Goal: Find specific page/section: Find specific page/section

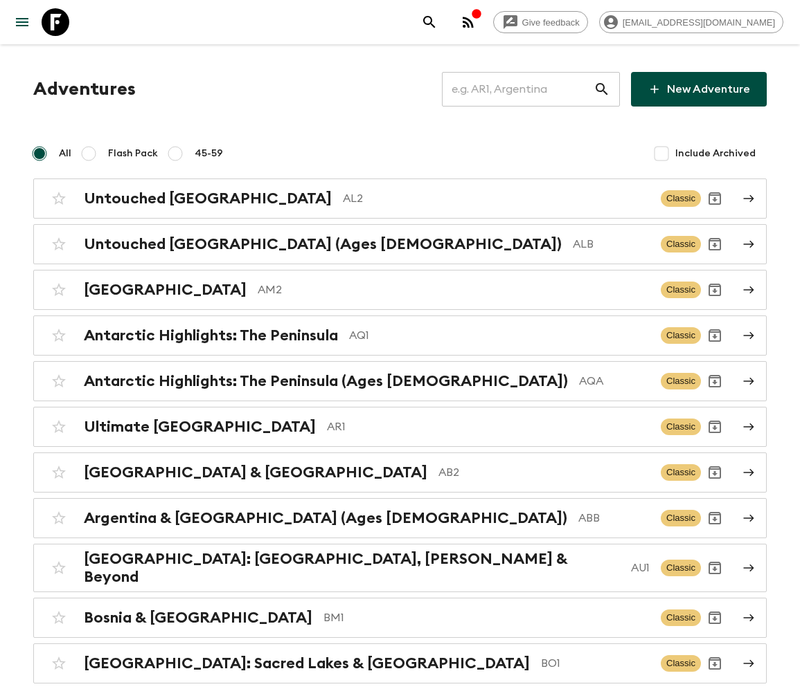
click at [528, 89] on input "text" at bounding box center [518, 89] width 152 height 39
click at [527, 89] on input "text" at bounding box center [518, 89] width 152 height 39
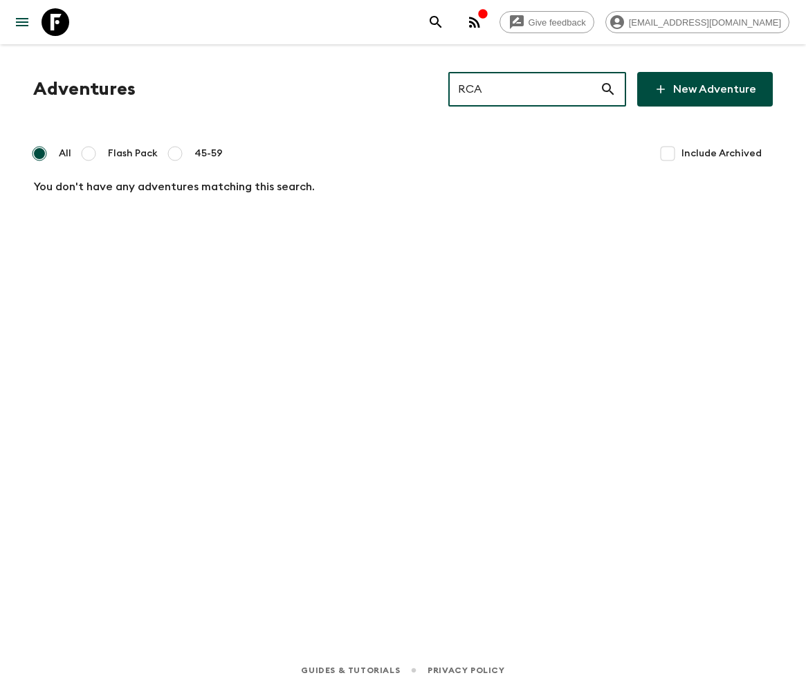
type input "RCA"
click at [671, 152] on input "Include Archived" at bounding box center [668, 154] width 28 height 28
checkbox input "true"
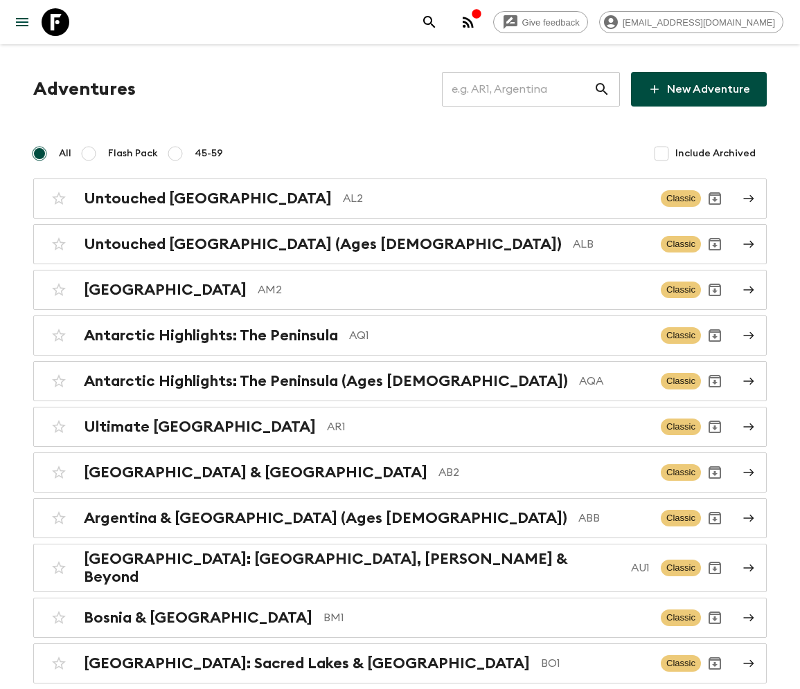
click at [527, 89] on input "text" at bounding box center [518, 89] width 152 height 39
type input "CRO"
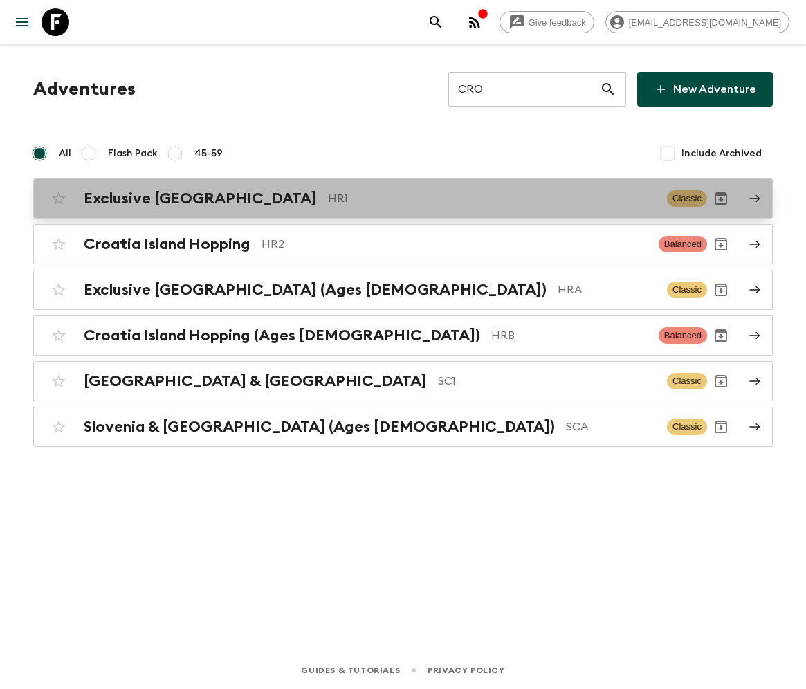
click at [146, 198] on h2 "Exclusive [GEOGRAPHIC_DATA]" at bounding box center [200, 199] width 233 height 18
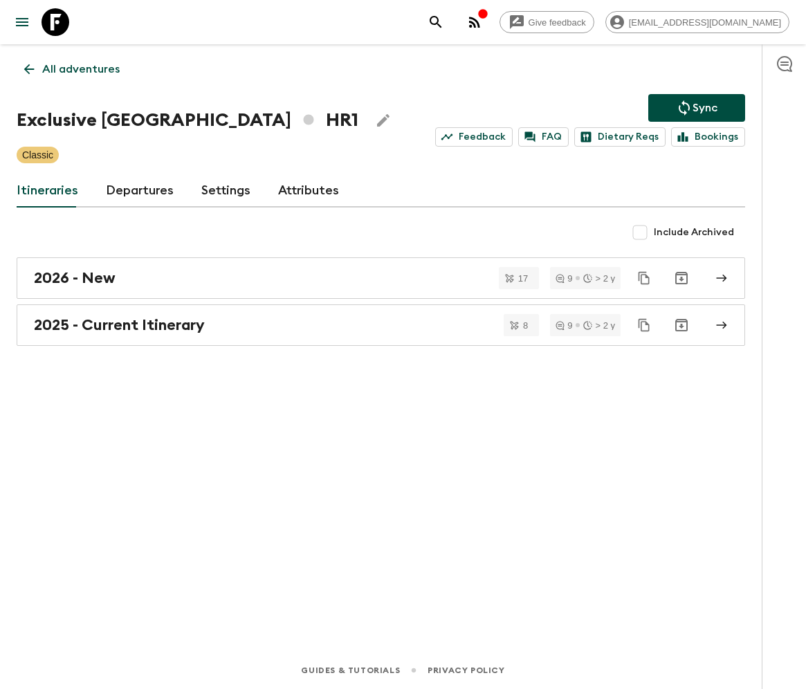
click at [57, 35] on icon at bounding box center [56, 22] width 28 height 28
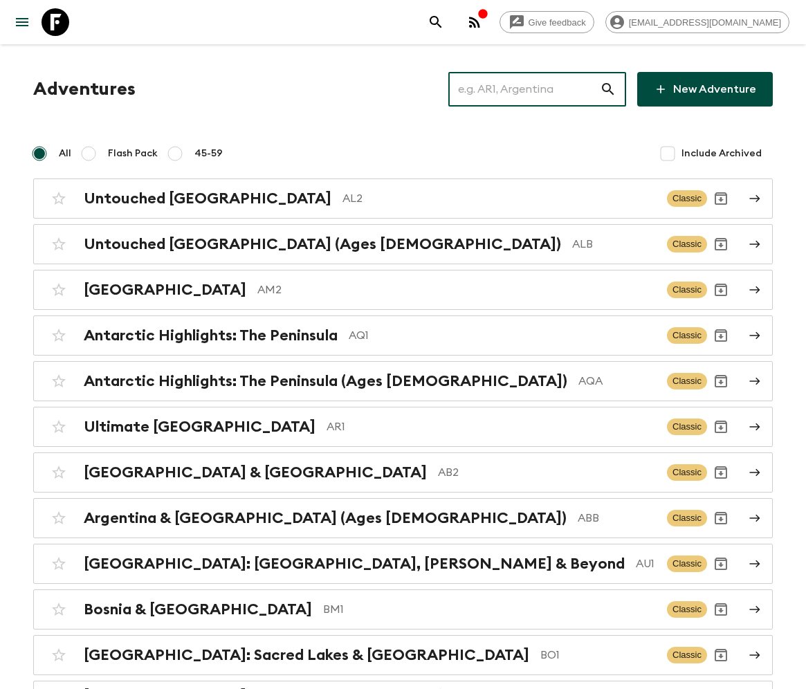
click at [509, 79] on input "text" at bounding box center [525, 89] width 152 height 39
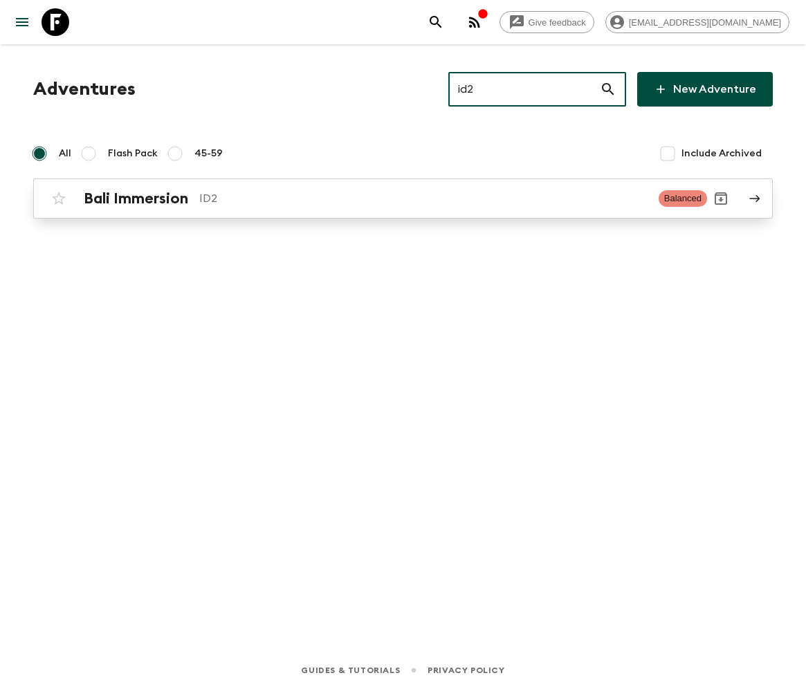
type input "id2"
click at [346, 200] on p "ID2" at bounding box center [423, 198] width 449 height 17
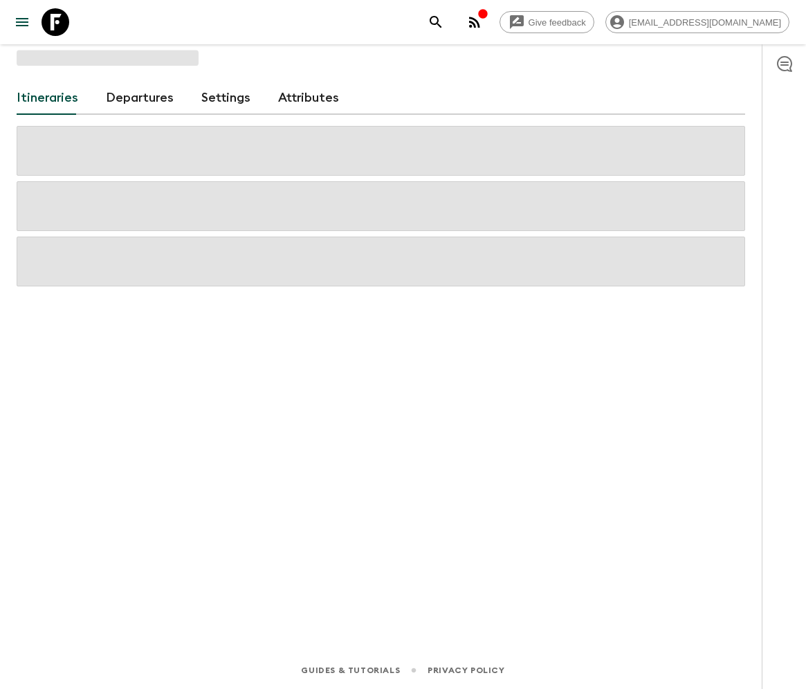
click at [144, 100] on link "Departures" at bounding box center [140, 98] width 68 height 33
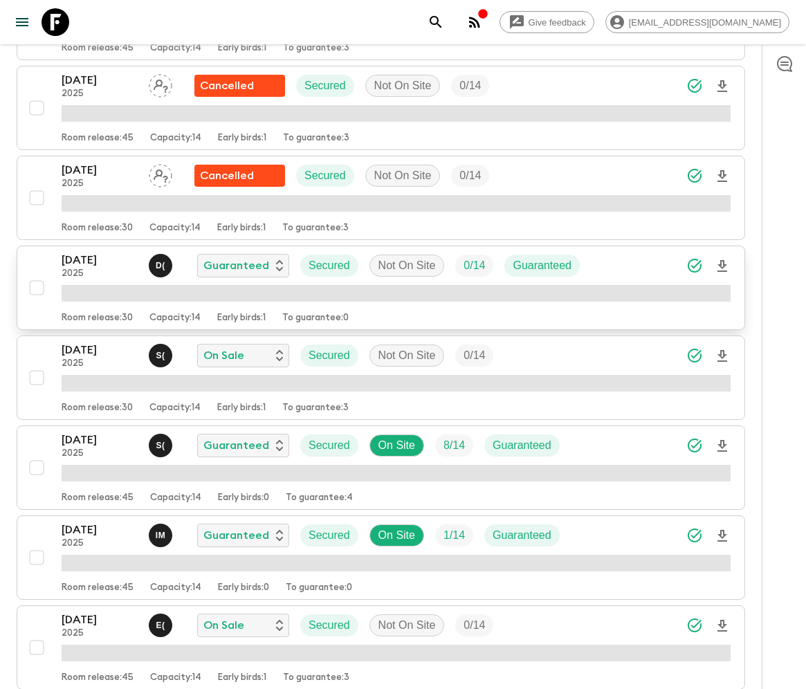
scroll to position [4124, 0]
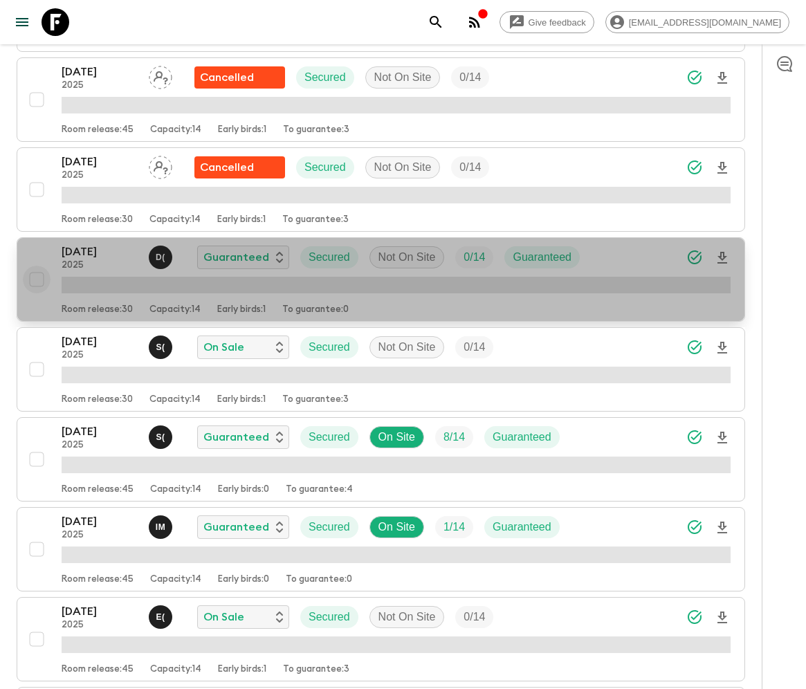
click at [44, 266] on input "checkbox" at bounding box center [37, 280] width 28 height 28
checkbox input "true"
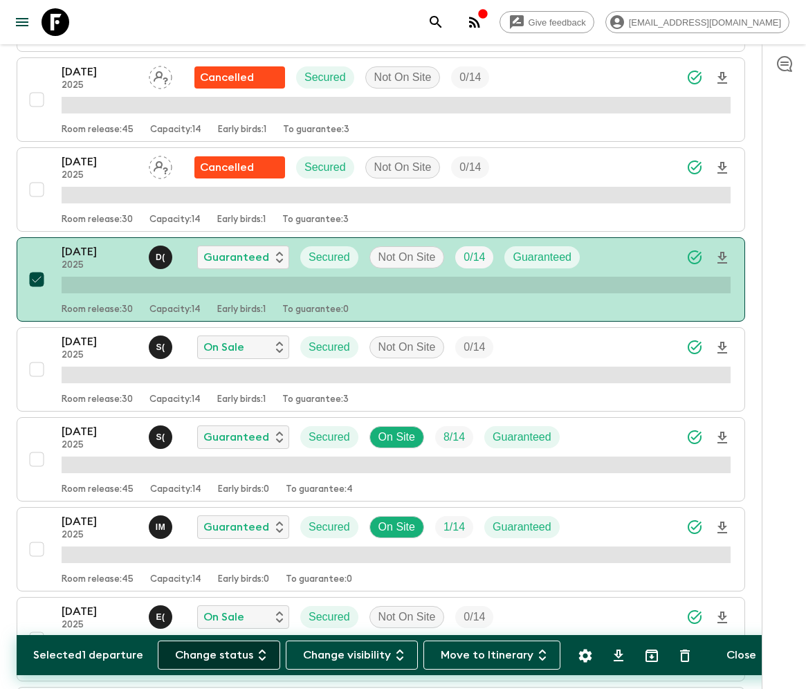
click at [229, 651] on button "Change status" at bounding box center [219, 655] width 123 height 29
click at [214, 655] on p "Cancelled" at bounding box center [208, 657] width 54 height 17
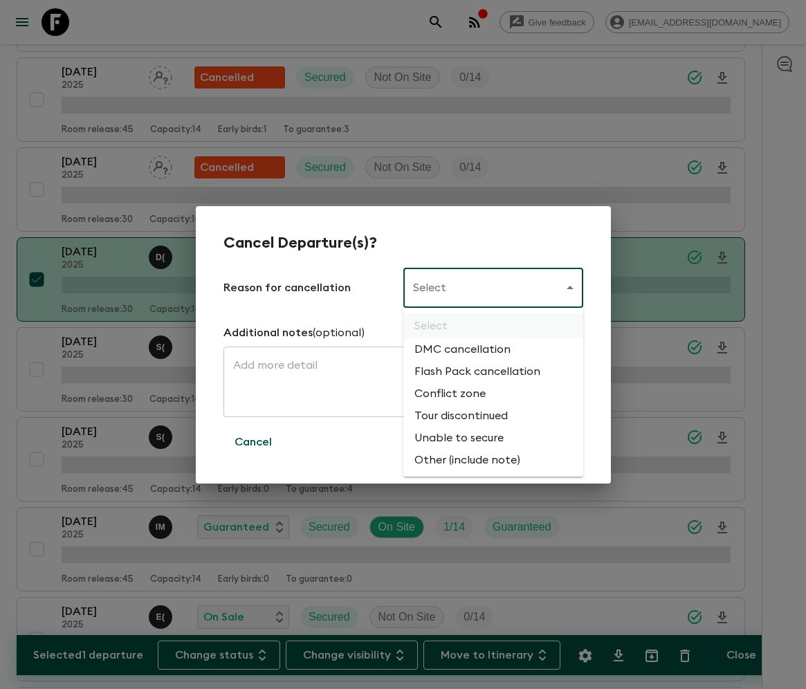
click at [458, 367] on li "Flash Pack cancellation" at bounding box center [494, 372] width 180 height 22
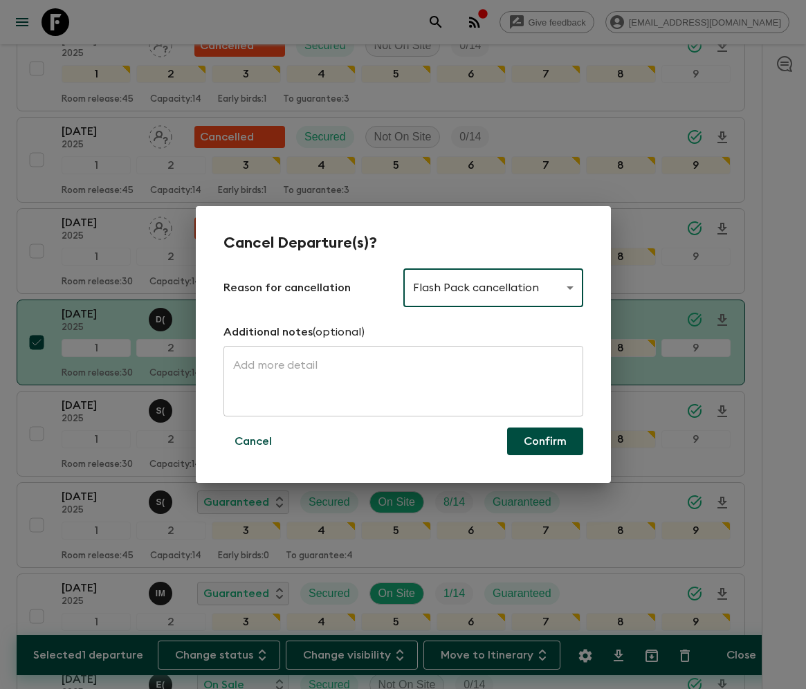
type input "FLASHPACK_CANCELLATION"
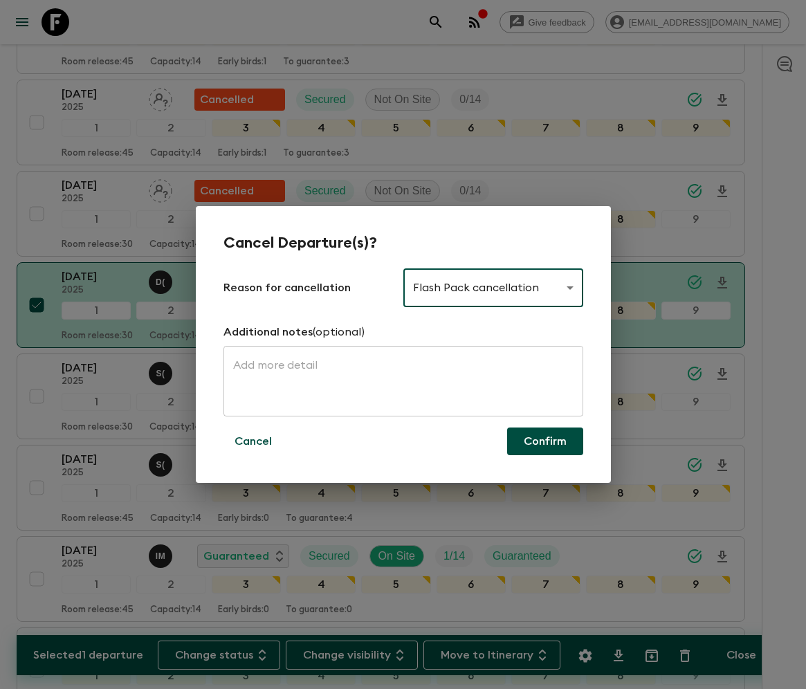
click at [525, 374] on ul "Select DMC cancellation Flash Pack cancellation Conflict zone Tour discontinued…" at bounding box center [493, 355] width 135 height 95
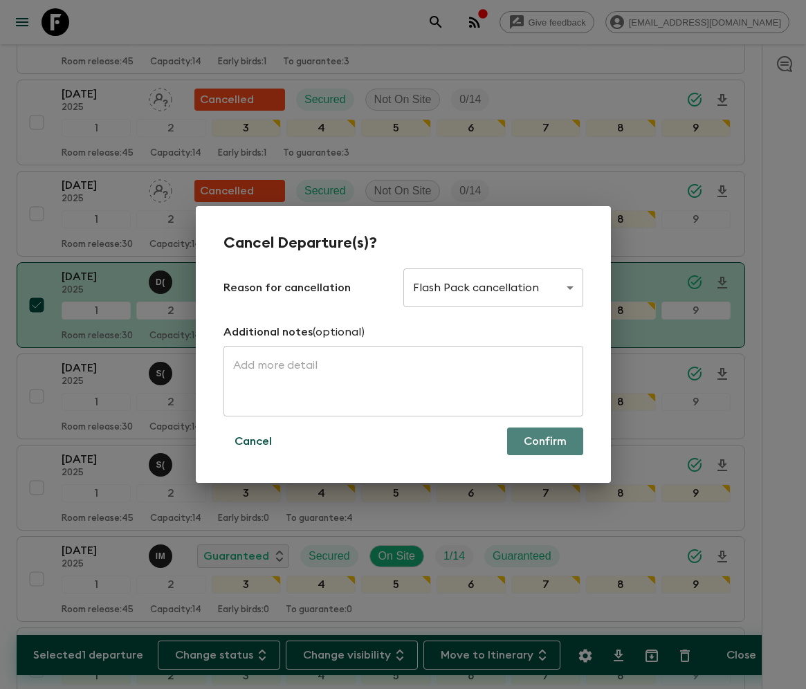
click at [534, 432] on button "Confirm" at bounding box center [545, 442] width 76 height 28
checkbox input "false"
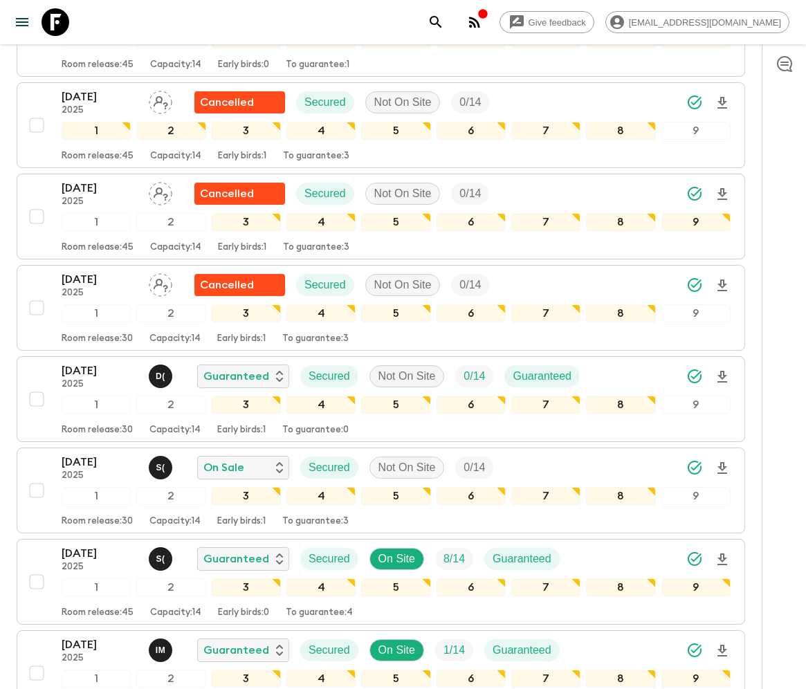
scroll to position [4068, 0]
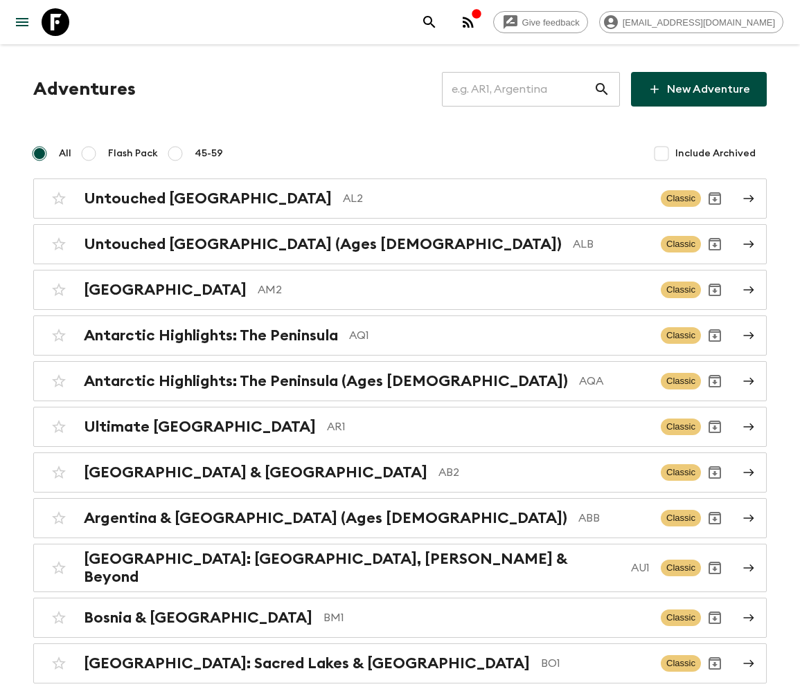
click at [528, 89] on input "text" at bounding box center [518, 89] width 152 height 39
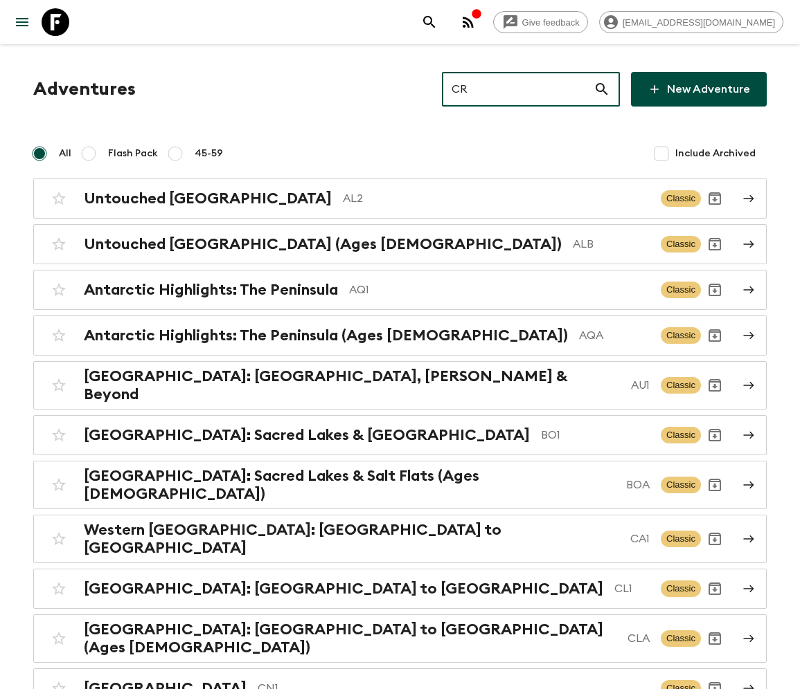
type input "CRO"
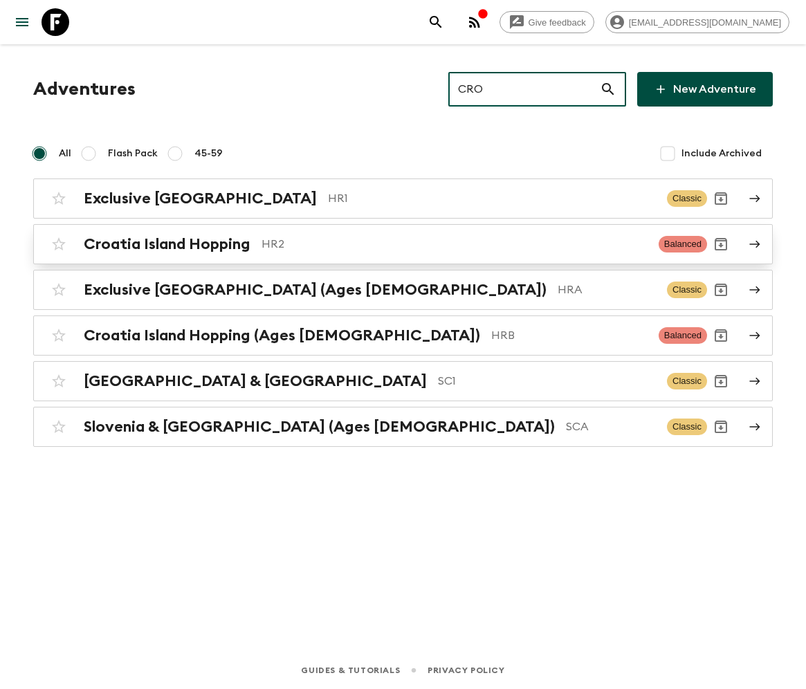
click at [167, 244] on h2 "Croatia Island Hopping" at bounding box center [167, 244] width 167 height 18
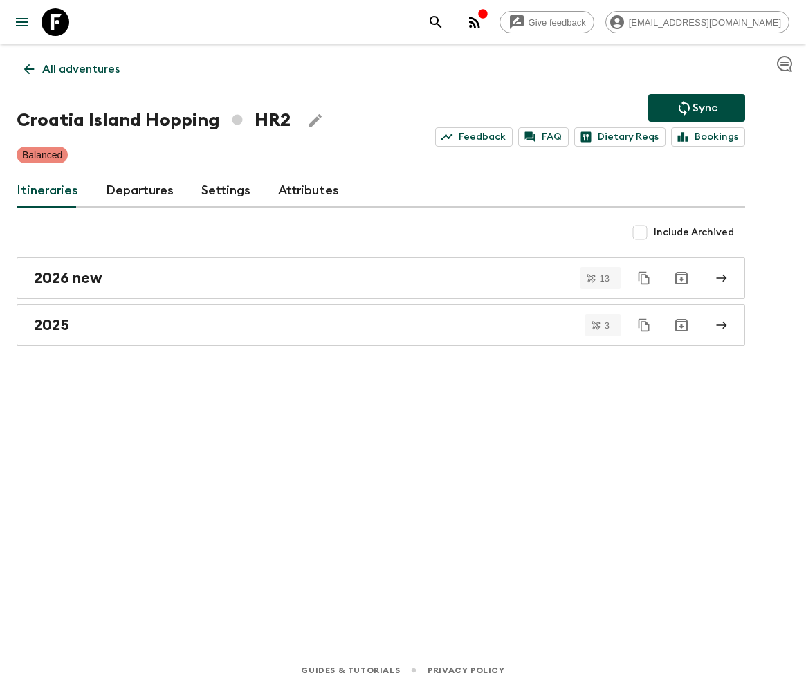
click at [137, 190] on link "Departures" at bounding box center [140, 190] width 68 height 33
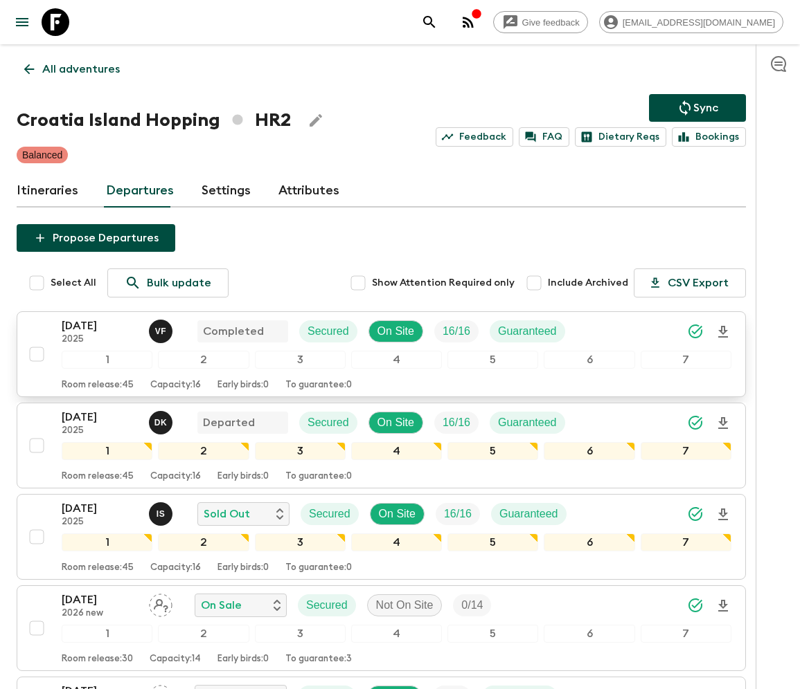
scroll to position [249, 0]
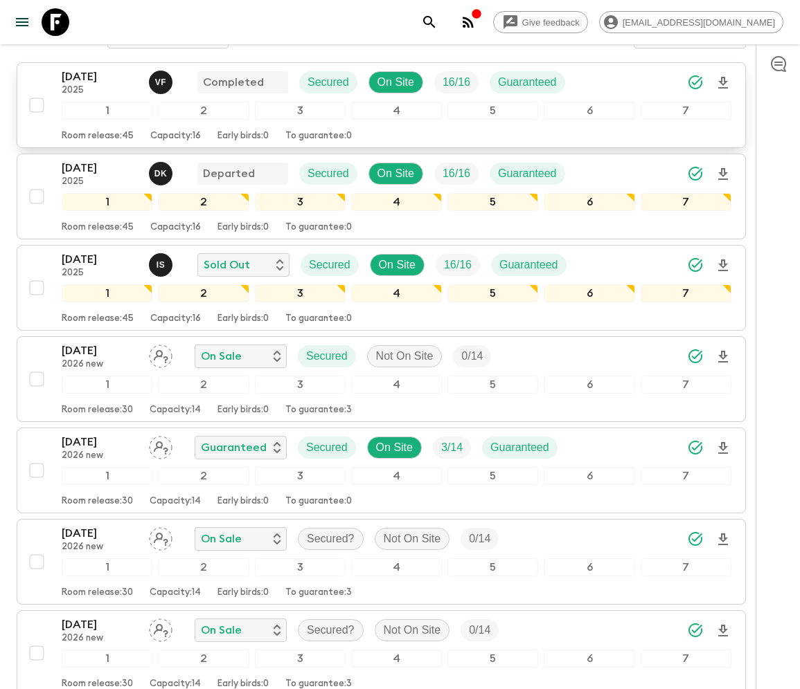
click at [80, 69] on p "[DATE]" at bounding box center [100, 77] width 76 height 17
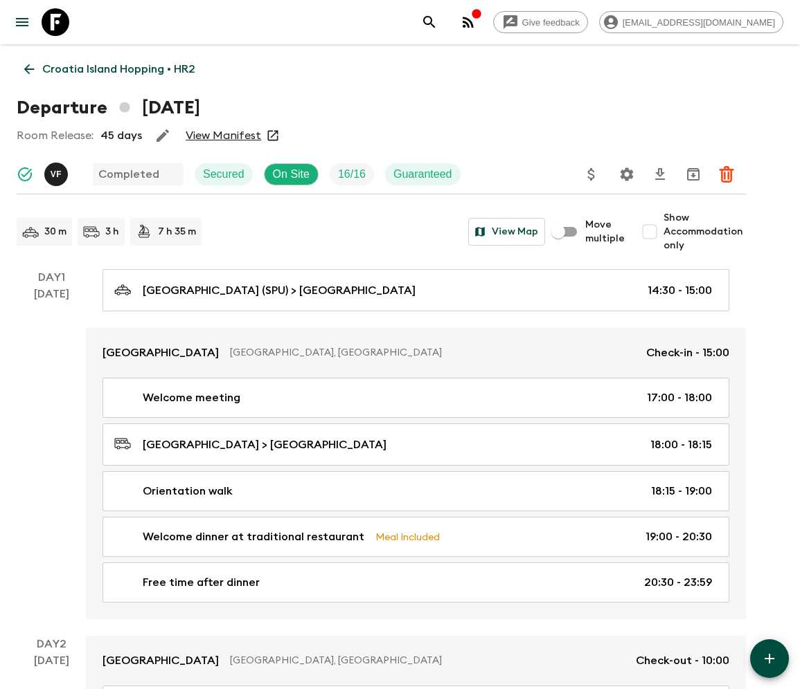
click at [118, 69] on p "Croatia Island Hopping • HR2" at bounding box center [118, 69] width 153 height 17
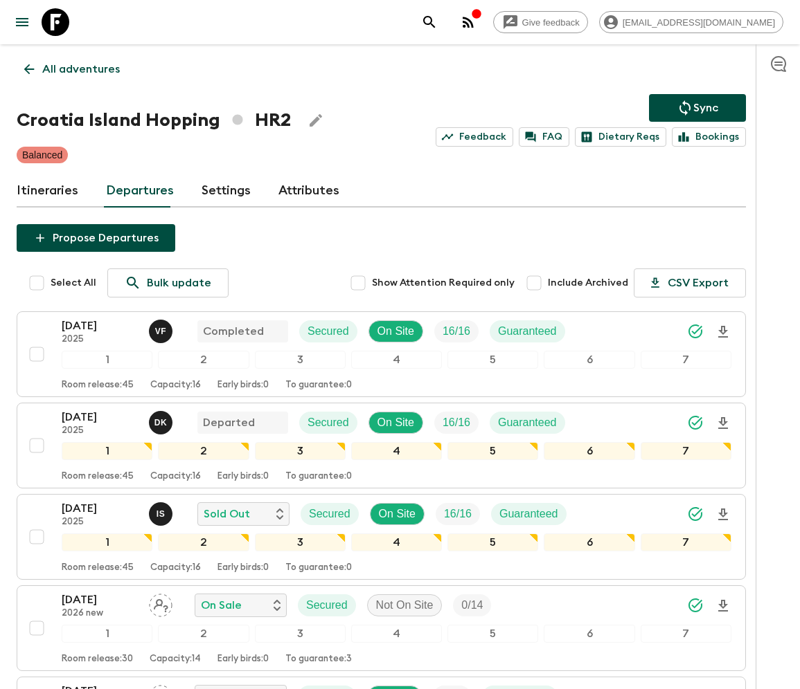
click at [80, 69] on p "All adventures" at bounding box center [81, 69] width 78 height 17
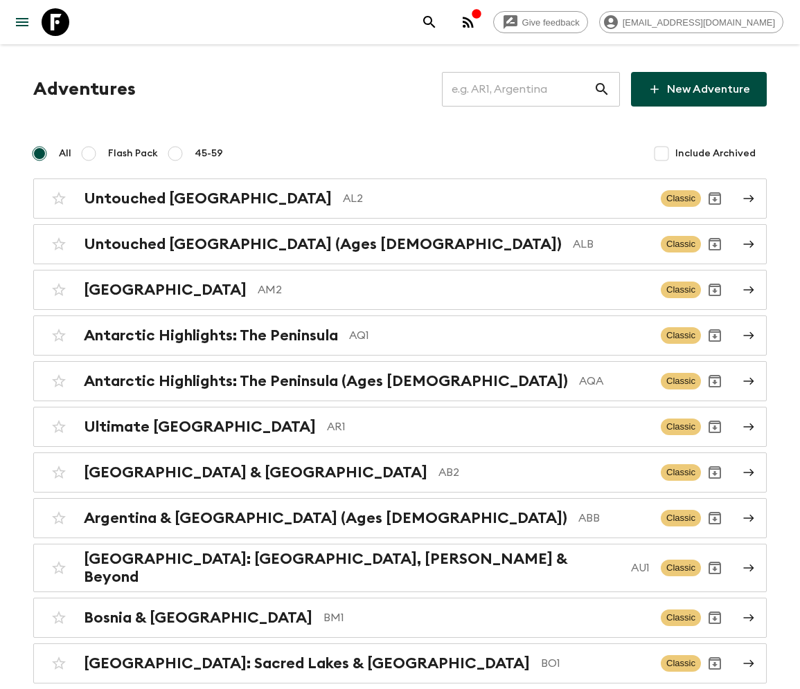
click at [547, 89] on input "text" at bounding box center [518, 89] width 152 height 39
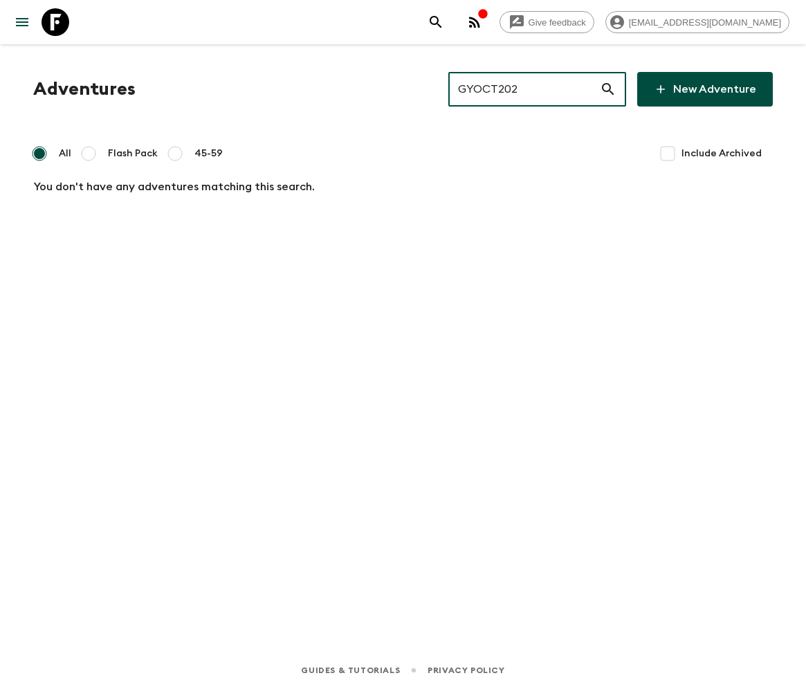
type input "GYOCT2025"
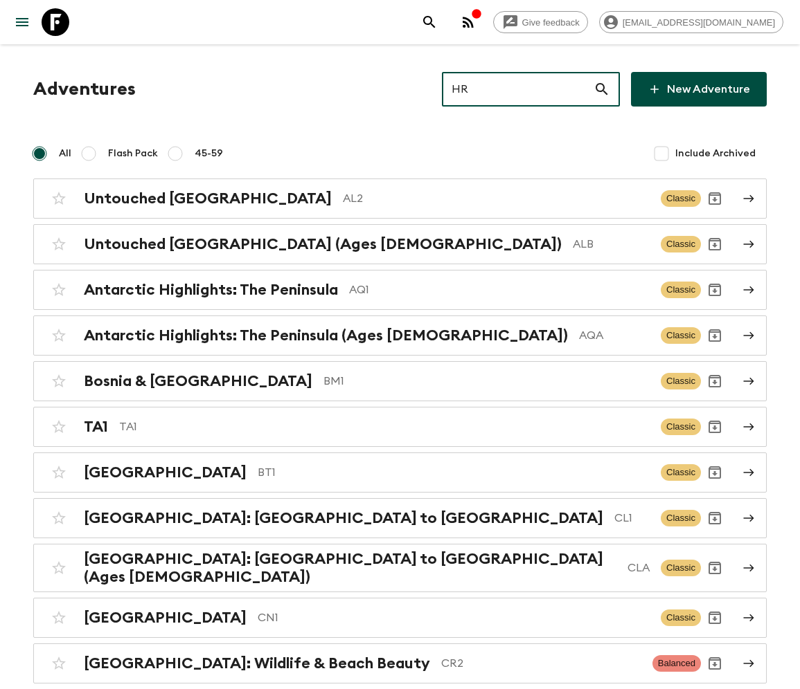
type input "HR1"
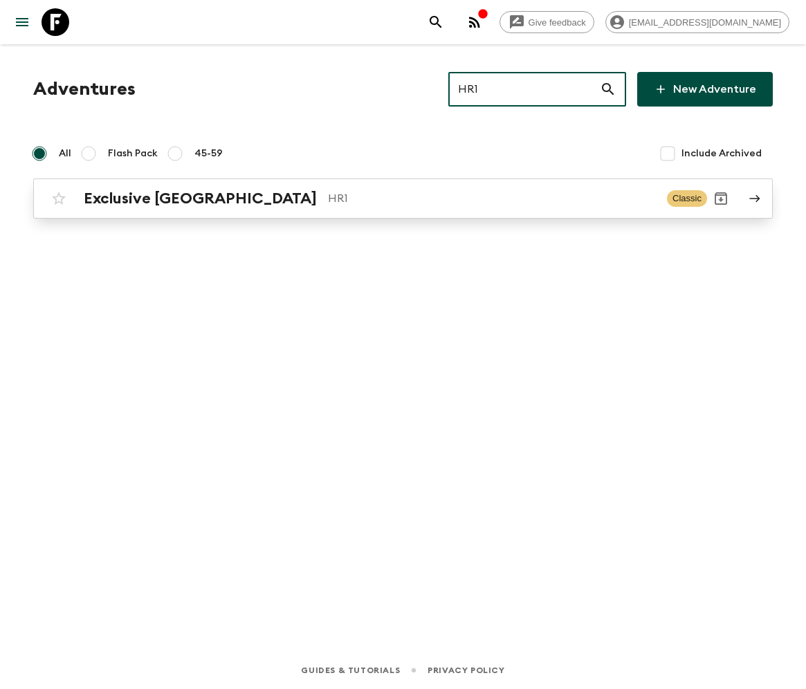
click at [146, 198] on h2 "Exclusive [GEOGRAPHIC_DATA]" at bounding box center [200, 199] width 233 height 18
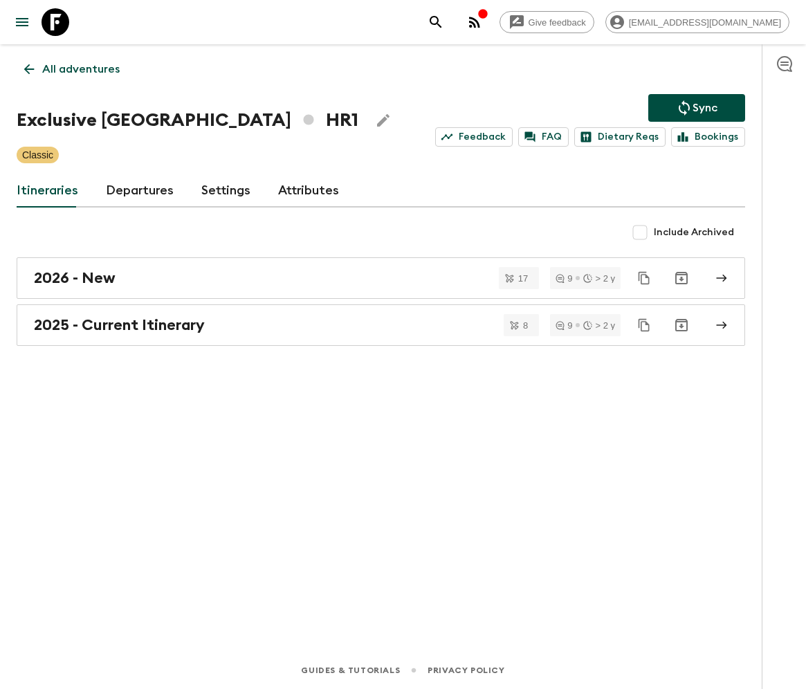
click at [137, 190] on link "Departures" at bounding box center [140, 190] width 68 height 33
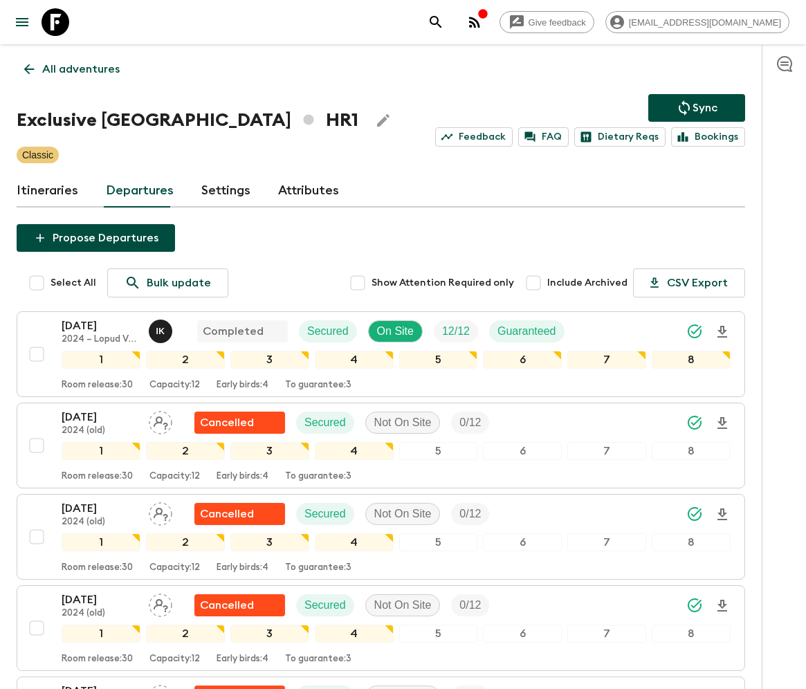
click at [62, 20] on icon at bounding box center [56, 22] width 28 height 28
